Goal: Task Accomplishment & Management: Use online tool/utility

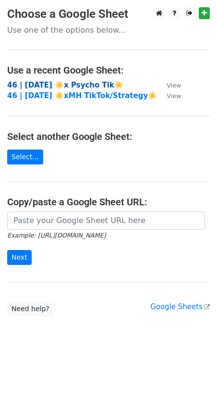
click at [51, 85] on strong "46 | [DATE] ☀️x Psycho Tik☀️" at bounding box center [65, 85] width 116 height 9
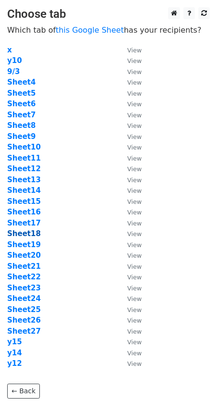
click at [30, 237] on strong "Sheet18" at bounding box center [24, 233] width 34 height 9
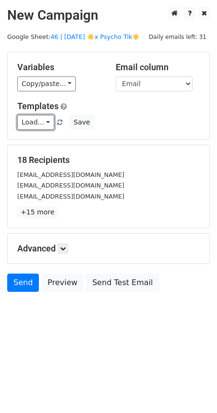
click at [38, 117] on link "Load..." at bounding box center [35, 122] width 37 height 15
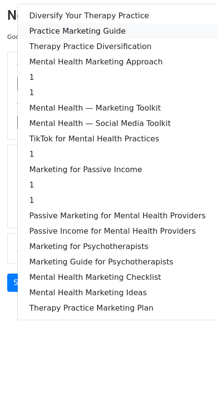
click at [80, 30] on link "Practice Marketing Guide" at bounding box center [118, 31] width 200 height 15
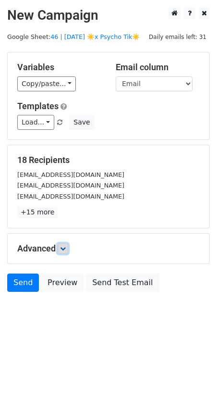
click at [64, 247] on icon at bounding box center [63, 249] width 6 height 6
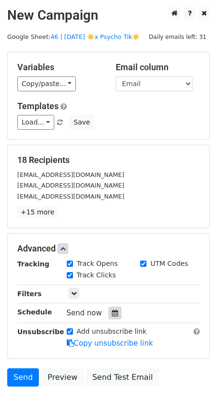
click at [112, 316] on div at bounding box center [115, 313] width 13 height 13
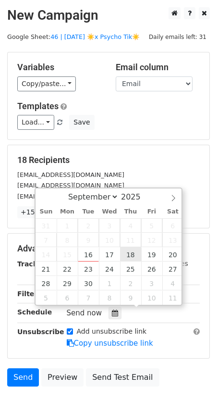
type input "2025-09-18 12:00"
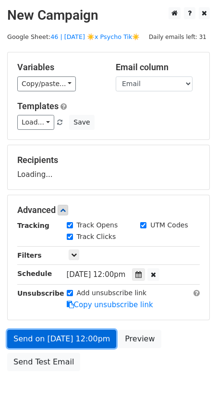
click at [83, 339] on link "Send on Sep 18 at 12:00pm" at bounding box center [61, 339] width 109 height 18
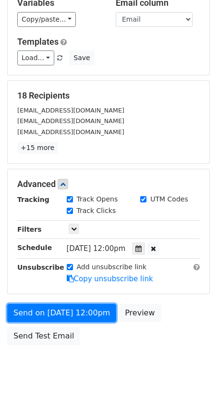
scroll to position [68, 0]
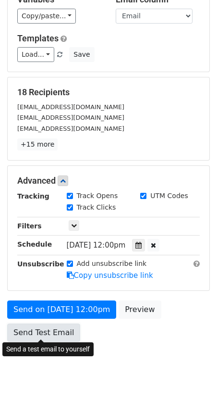
click at [47, 330] on link "Send Test Email" at bounding box center [43, 333] width 73 height 18
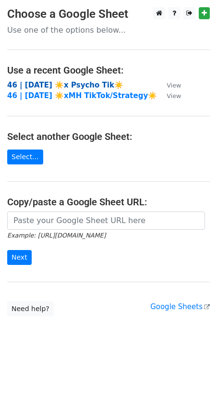
click at [63, 88] on strong "46 | [DATE] ☀️x Psycho Tik☀️" at bounding box center [65, 85] width 116 height 9
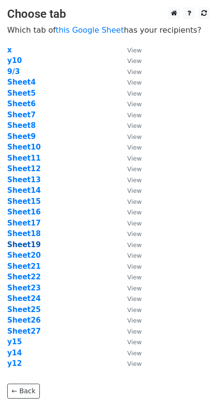
click at [27, 244] on strong "Sheet19" at bounding box center [24, 245] width 34 height 9
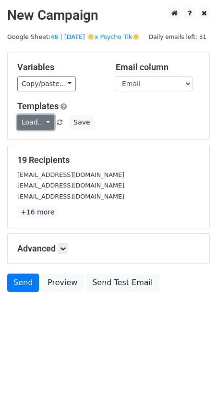
click at [31, 123] on link "Load..." at bounding box center [35, 122] width 37 height 15
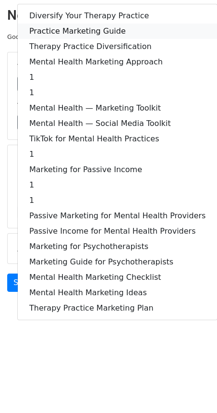
click at [90, 25] on link "Practice Marketing Guide" at bounding box center [118, 31] width 200 height 15
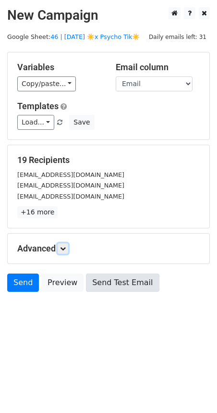
drag, startPoint x: 67, startPoint y: 248, endPoint x: 102, endPoint y: 306, distance: 68.4
click at [66, 248] on icon at bounding box center [63, 249] width 6 height 6
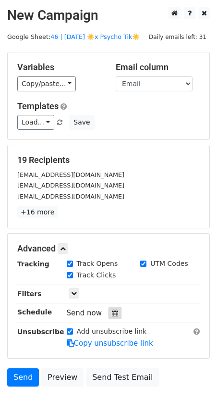
click at [110, 316] on div at bounding box center [115, 313] width 13 height 13
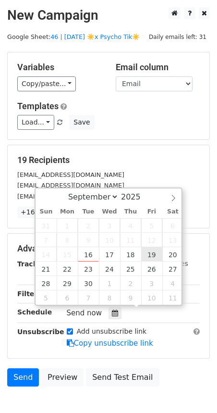
type input "2025-09-19 12:00"
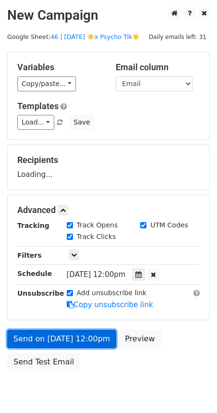
click at [53, 339] on link "Send on Sep 19 at 12:00pm" at bounding box center [61, 339] width 109 height 18
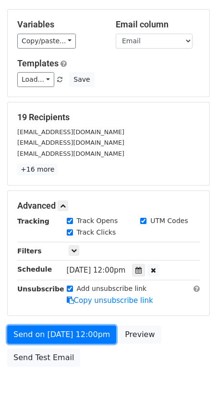
scroll to position [42, 0]
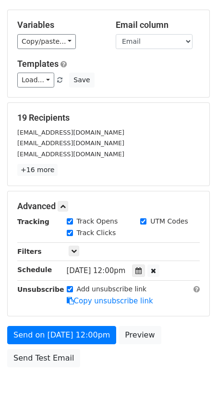
click at [52, 343] on div "Send on Sep 19 at 12:00pm Preview Send Test Email" at bounding box center [108, 349] width 217 height 46
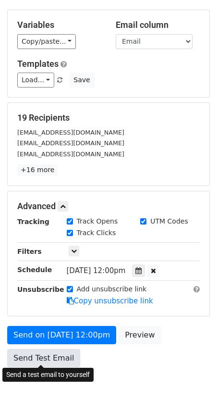
click at [37, 359] on link "Send Test Email" at bounding box center [43, 358] width 73 height 18
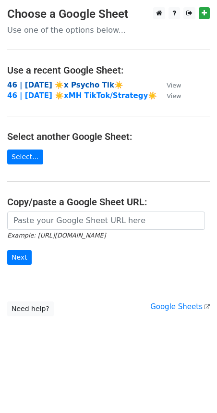
click at [54, 85] on strong "46 | [DATE] ☀️x Psycho Tik☀️" at bounding box center [65, 85] width 116 height 9
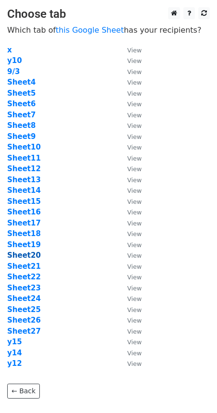
click at [30, 257] on strong "Sheet20" at bounding box center [24, 255] width 34 height 9
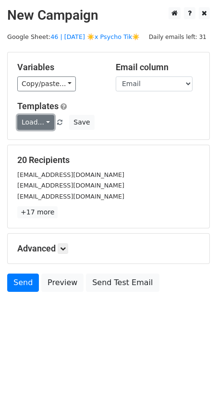
click at [33, 120] on link "Load..." at bounding box center [35, 122] width 37 height 15
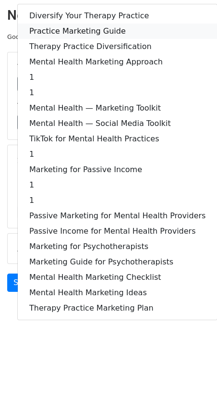
click at [76, 28] on link "Practice Marketing Guide" at bounding box center [118, 31] width 200 height 15
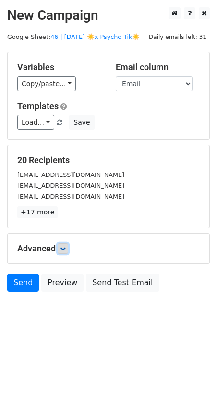
click at [63, 250] on icon at bounding box center [63, 249] width 6 height 6
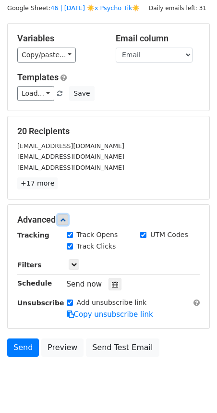
scroll to position [53, 0]
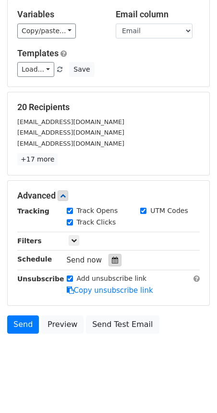
click at [109, 256] on div at bounding box center [115, 260] width 13 height 13
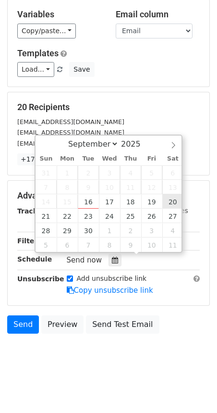
type input "2025-09-20 12:00"
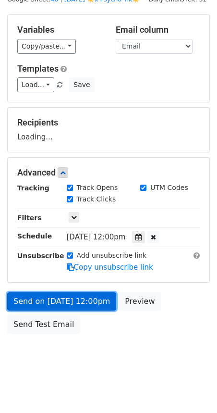
click at [70, 302] on link "Send on Sep 20 at 12:00pm" at bounding box center [61, 302] width 109 height 18
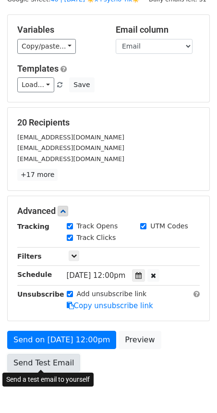
click at [49, 356] on link "Send Test Email" at bounding box center [43, 363] width 73 height 18
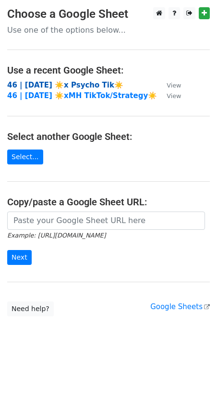
click at [57, 85] on strong "46 | [DATE] ☀️x Psycho Tik☀️" at bounding box center [65, 85] width 116 height 9
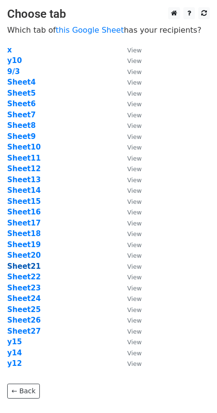
click at [33, 268] on strong "Sheet21" at bounding box center [24, 266] width 34 height 9
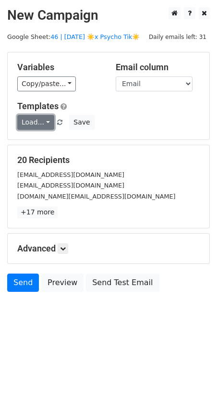
click at [34, 124] on link "Load..." at bounding box center [35, 122] width 37 height 15
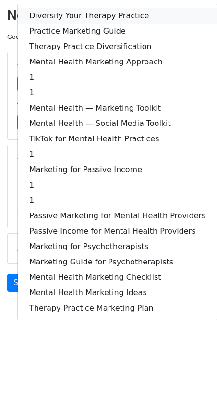
click at [73, 16] on link "Diversify Your Therapy Practice" at bounding box center [118, 15] width 200 height 15
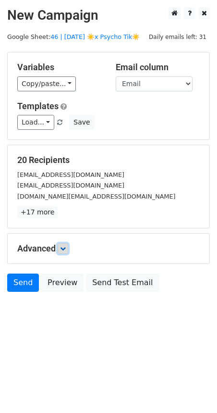
click at [64, 246] on icon at bounding box center [63, 249] width 6 height 6
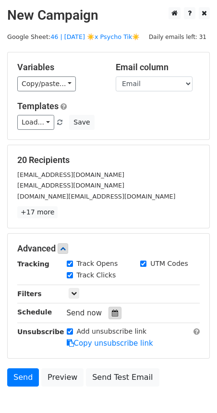
click at [113, 310] on icon at bounding box center [115, 313] width 6 height 7
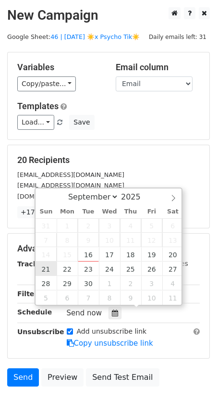
type input "[DATE] 12:00"
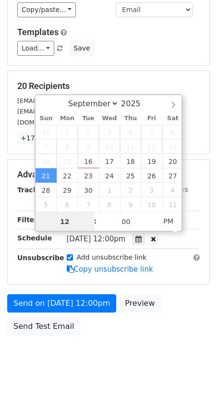
scroll to position [76, 0]
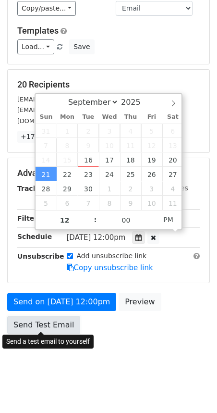
click at [51, 322] on link "Send Test Email" at bounding box center [43, 325] width 73 height 18
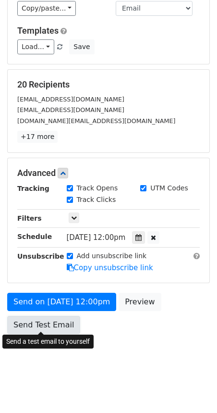
click at [44, 325] on link "Send Test Email" at bounding box center [43, 325] width 73 height 18
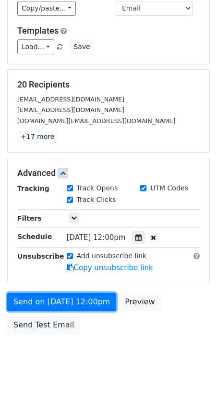
drag, startPoint x: 44, startPoint y: 299, endPoint x: 41, endPoint y: 312, distance: 13.3
click at [44, 300] on link "Send on [DATE] 12:00pm" at bounding box center [61, 302] width 109 height 18
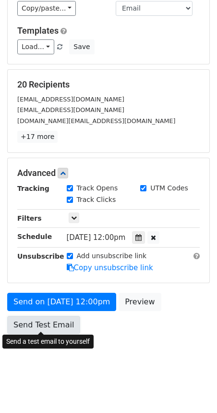
click at [38, 323] on link "Send Test Email" at bounding box center [43, 325] width 73 height 18
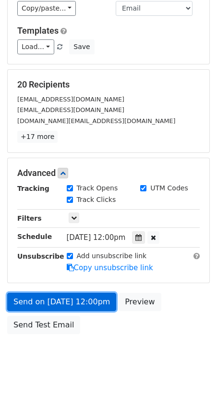
click at [57, 299] on link "Send on [DATE] 12:00pm" at bounding box center [61, 302] width 109 height 18
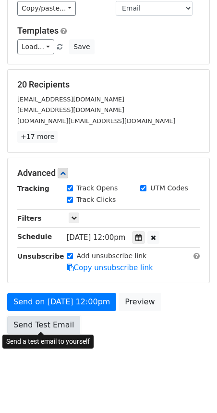
click at [46, 316] on link "Send Test Email" at bounding box center [43, 325] width 73 height 18
